Goal: Check status: Check status

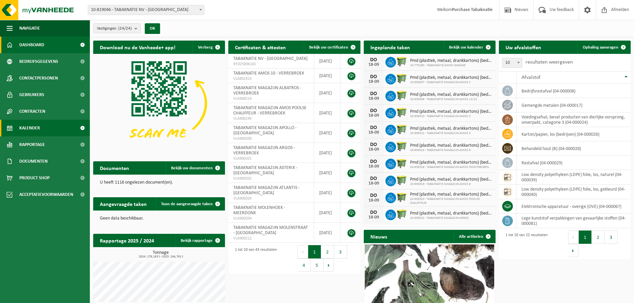
click at [45, 126] on link "Kalender" at bounding box center [45, 128] width 90 height 17
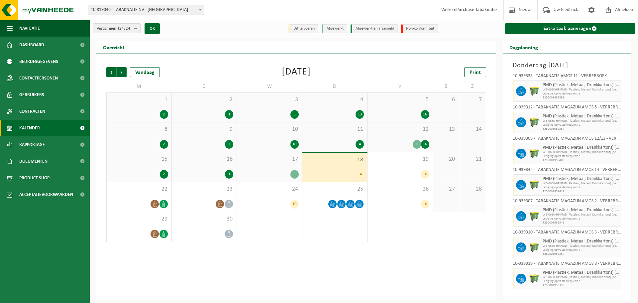
click at [340, 141] on div "4" at bounding box center [335, 144] width 59 height 9
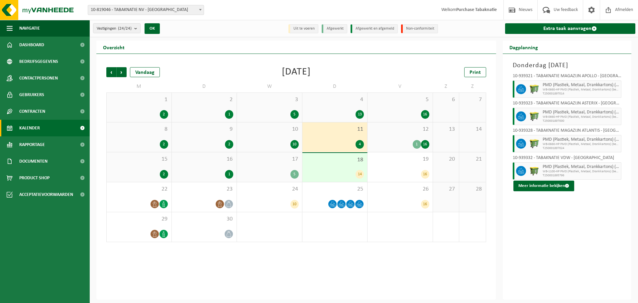
click at [339, 107] on div "4 13" at bounding box center [335, 107] width 65 height 29
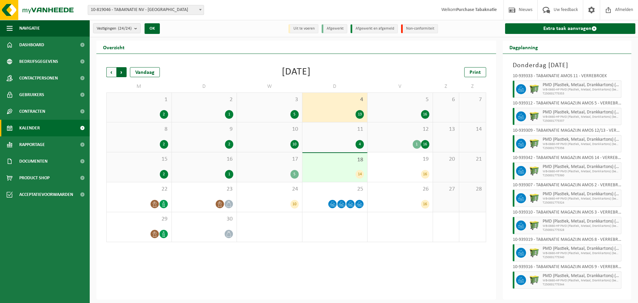
click at [112, 68] on span "Vorige" at bounding box center [111, 72] width 10 height 10
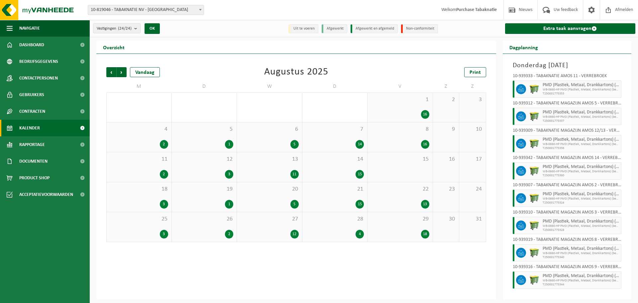
click at [330, 226] on div "28 4" at bounding box center [335, 227] width 65 height 30
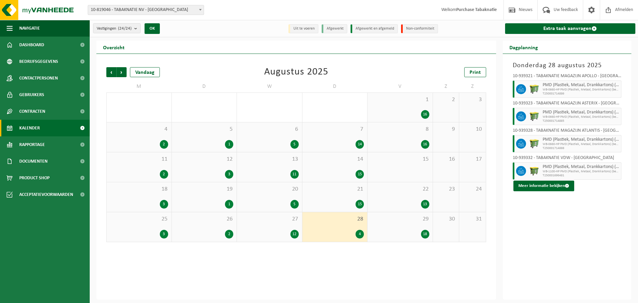
click at [337, 192] on span "21" at bounding box center [335, 189] width 59 height 7
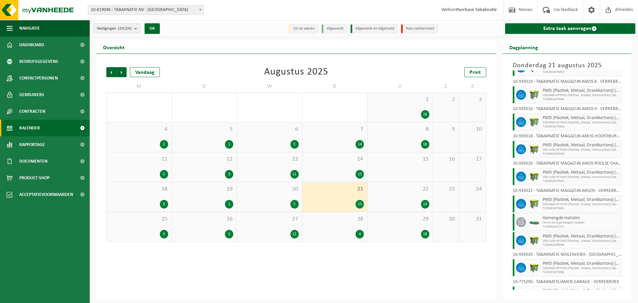
scroll to position [183, 0]
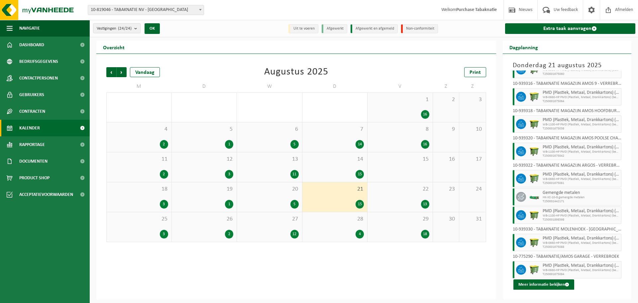
click at [328, 161] on span "14" at bounding box center [335, 159] width 59 height 7
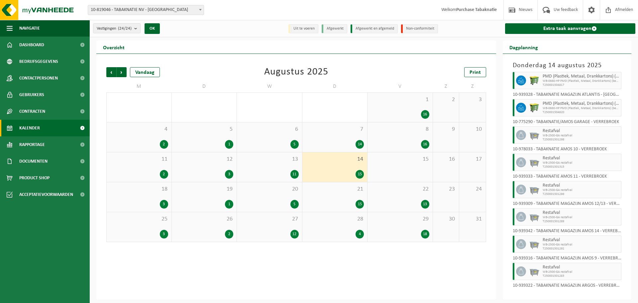
scroll to position [256, 0]
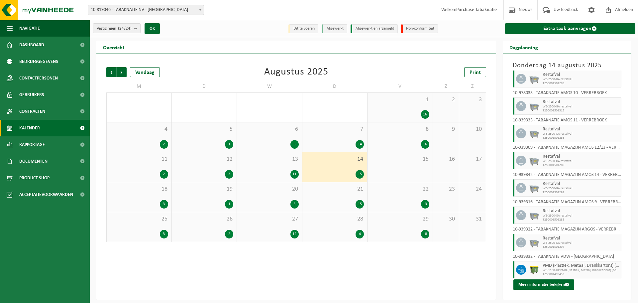
click at [344, 133] on div "7 14" at bounding box center [335, 137] width 65 height 30
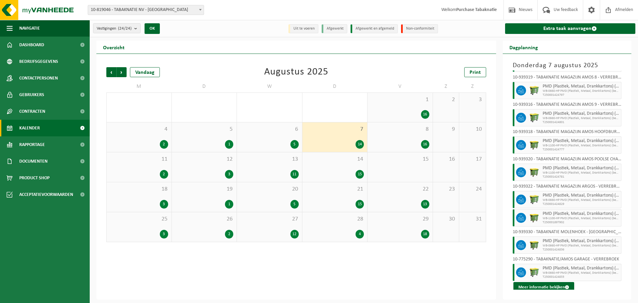
scroll to position [165, 0]
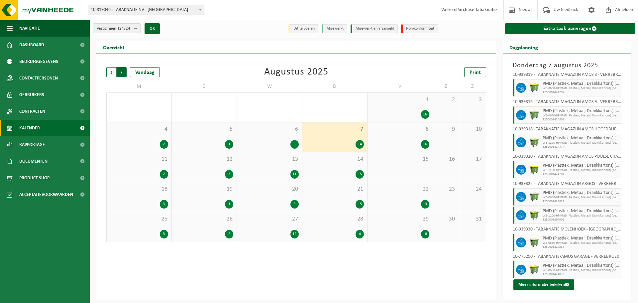
click at [112, 71] on span "Vorige" at bounding box center [111, 72] width 10 height 10
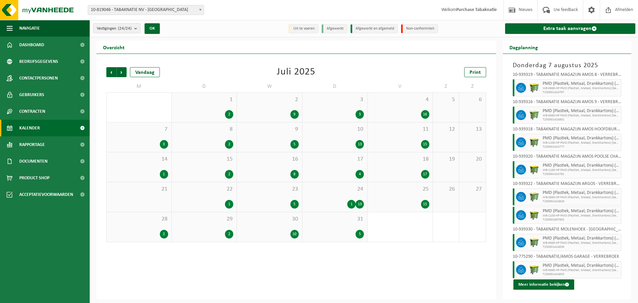
click at [327, 226] on div "31 5" at bounding box center [335, 227] width 65 height 30
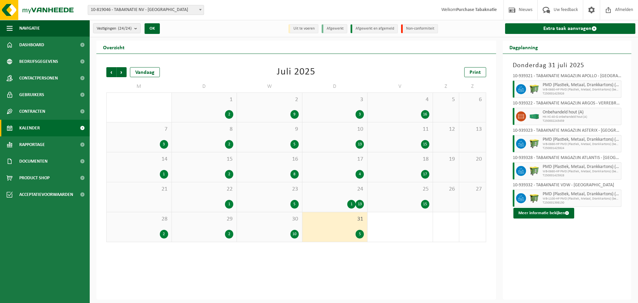
click at [339, 189] on span "24" at bounding box center [335, 189] width 59 height 7
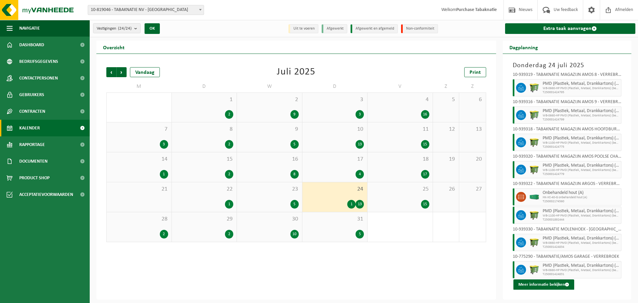
click at [326, 162] on span "17" at bounding box center [335, 159] width 59 height 7
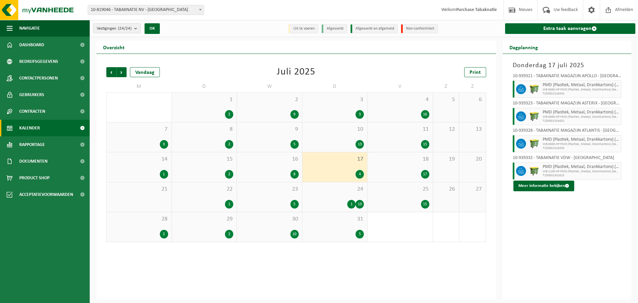
click at [414, 27] on li "Non-conformiteit" at bounding box center [419, 28] width 37 height 9
click at [385, 106] on div "4 16" at bounding box center [400, 107] width 65 height 29
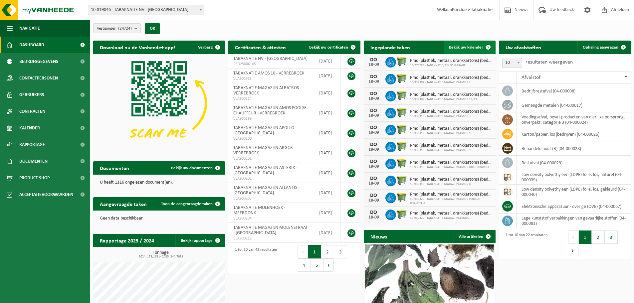
click at [474, 48] on span "Bekijk uw kalender" at bounding box center [466, 47] width 34 height 4
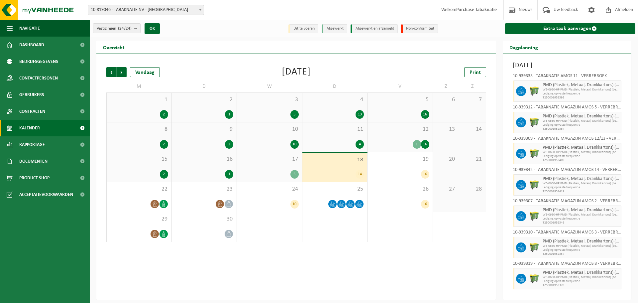
click at [150, 102] on span "1" at bounding box center [139, 99] width 58 height 7
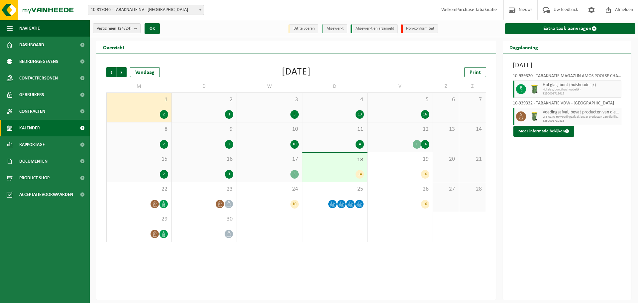
click at [203, 108] on div "2 1" at bounding box center [204, 107] width 65 height 29
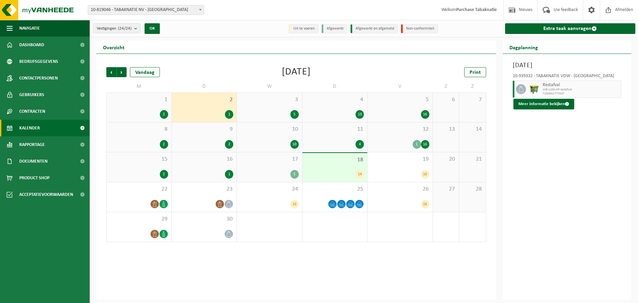
click at [268, 108] on div "3 5" at bounding box center [269, 107] width 65 height 29
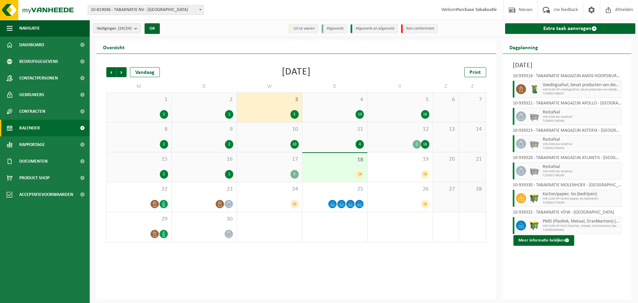
click at [341, 103] on span "4" at bounding box center [335, 99] width 59 height 7
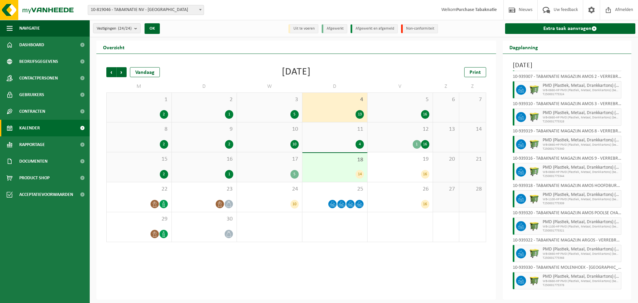
scroll to position [147, 0]
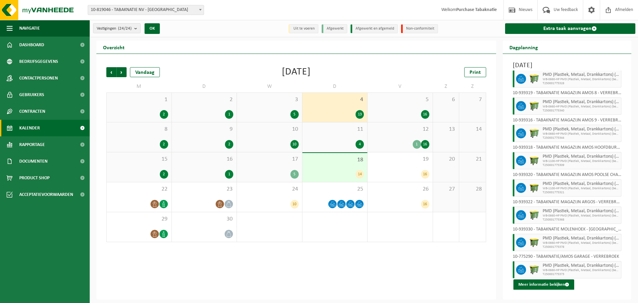
click at [403, 107] on div "5 16" at bounding box center [400, 107] width 65 height 29
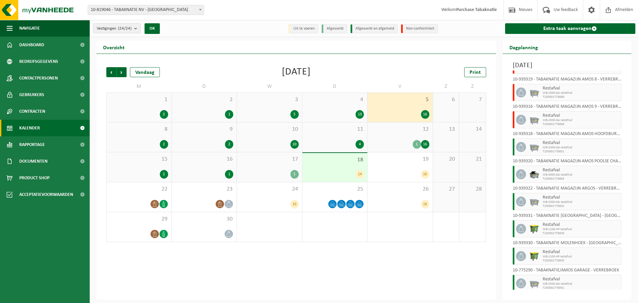
scroll to position [228, 0]
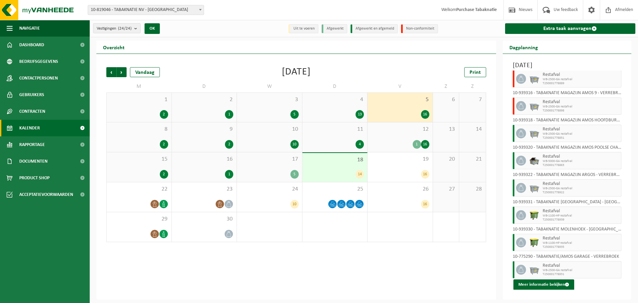
click at [134, 132] on span "8" at bounding box center [139, 129] width 58 height 7
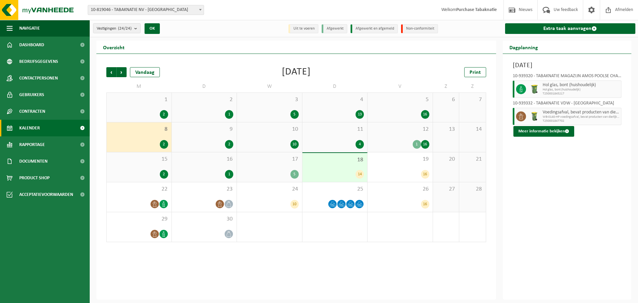
click at [214, 141] on div "2" at bounding box center [204, 144] width 59 height 9
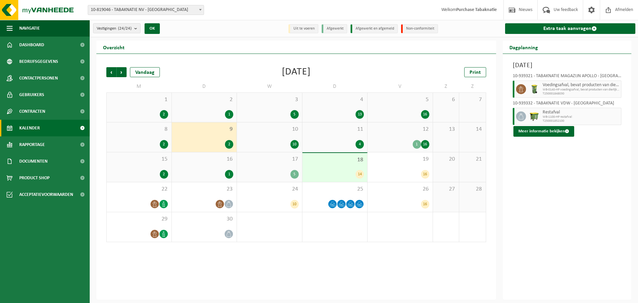
click at [268, 135] on div "10 10" at bounding box center [269, 137] width 65 height 30
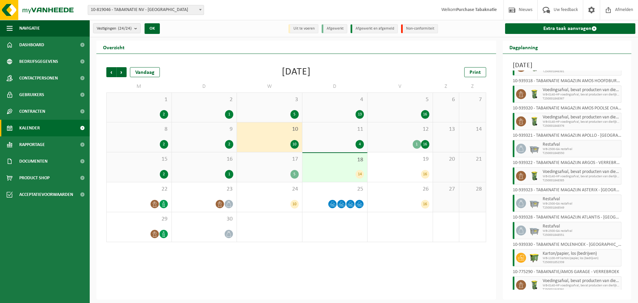
scroll to position [65, 0]
